Goal: Feedback & Contribution: Leave review/rating

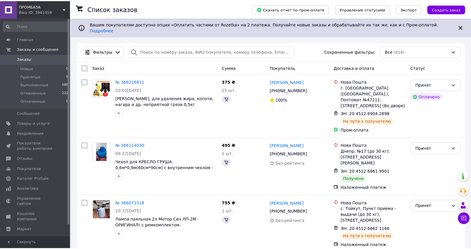
scroll to position [36, 0]
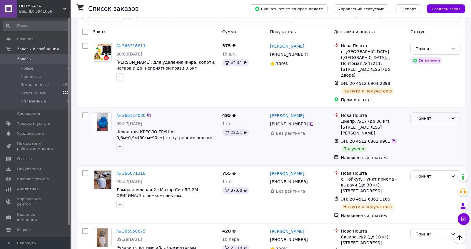
click at [452, 116] on icon at bounding box center [453, 118] width 5 height 5
click at [436, 114] on li "Выполнен" at bounding box center [435, 115] width 49 height 11
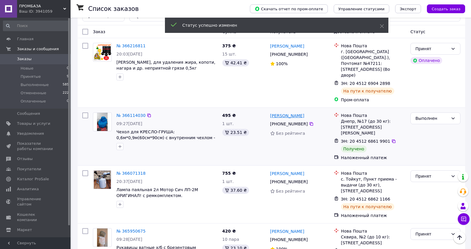
click at [287, 113] on link "[PERSON_NAME]" at bounding box center [287, 116] width 34 height 6
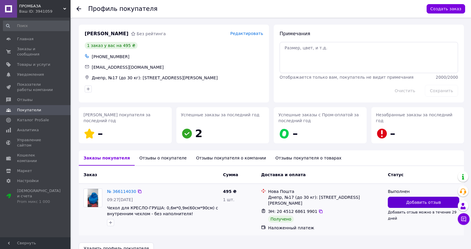
click at [408, 200] on span "Добавить отзыв" at bounding box center [423, 203] width 35 height 6
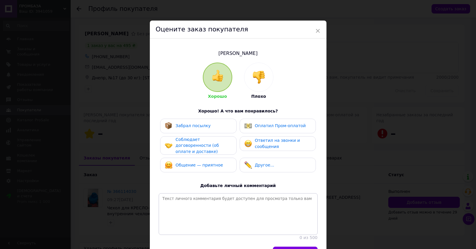
click at [212, 123] on div "Забрал посылку" at bounding box center [198, 126] width 67 height 8
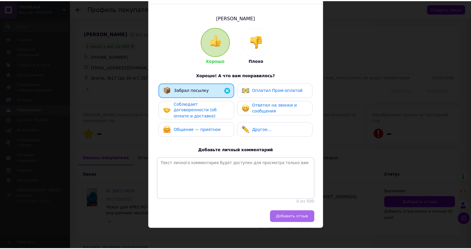
scroll to position [36, 0]
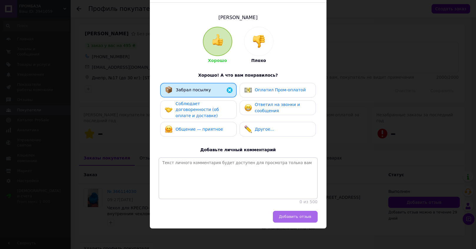
click at [298, 217] on span "Добавить отзыв" at bounding box center [295, 217] width 32 height 4
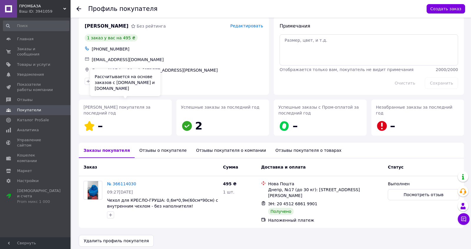
scroll to position [0, 0]
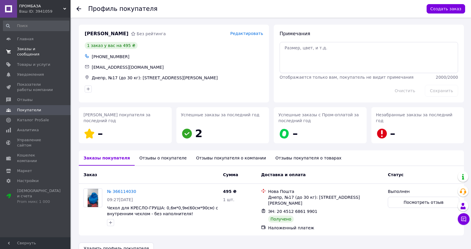
click at [41, 47] on span "Заказы и сообщения" at bounding box center [35, 51] width 37 height 11
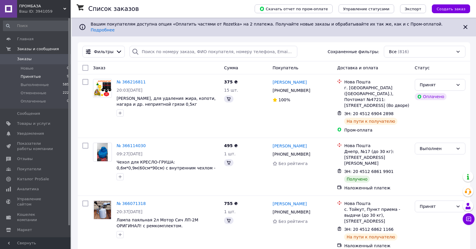
click at [35, 76] on span "Принятые" at bounding box center [31, 76] width 20 height 5
